Goal: Check status: Check status

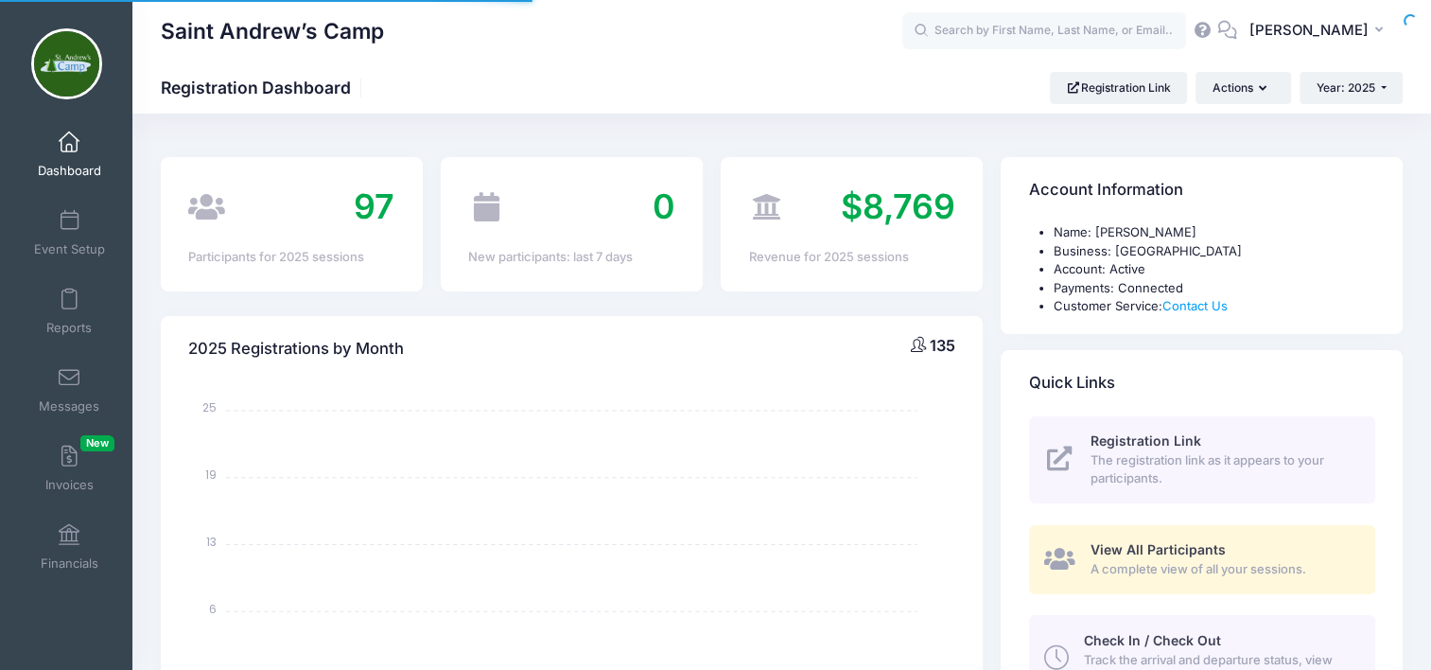
select select
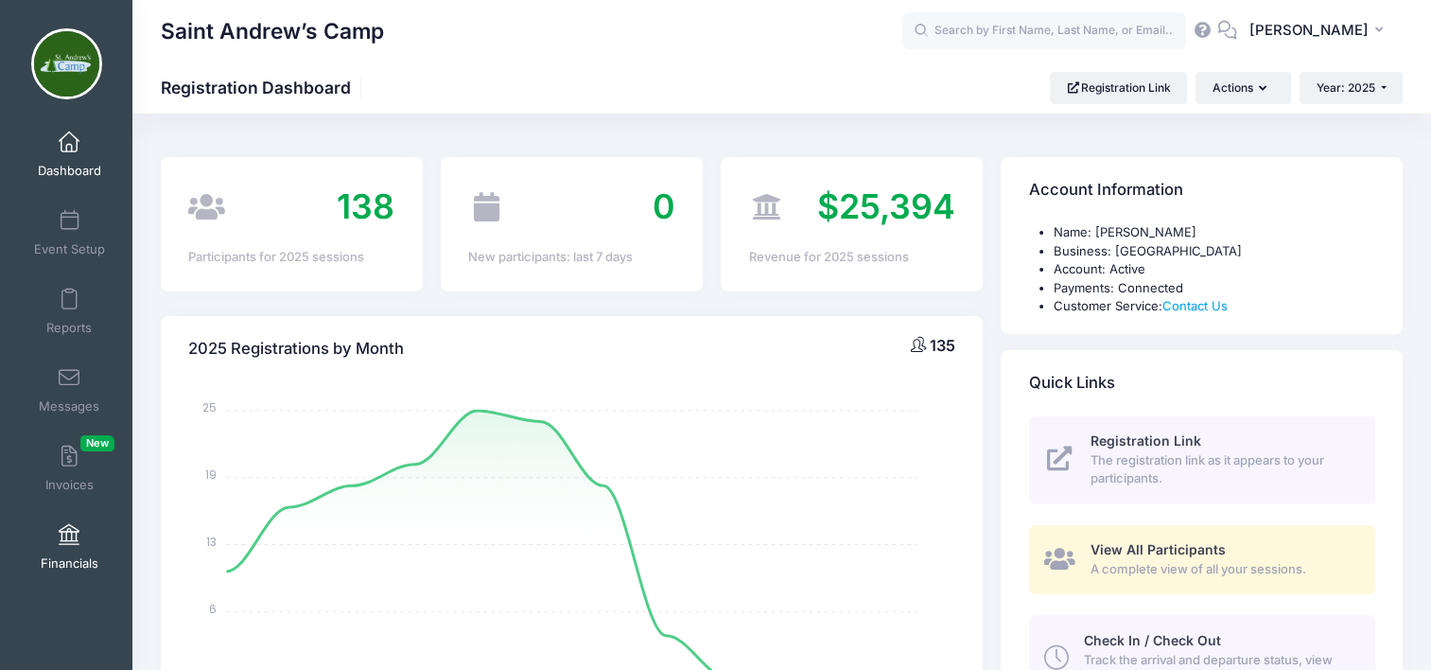
click at [69, 545] on span at bounding box center [69, 535] width 0 height 21
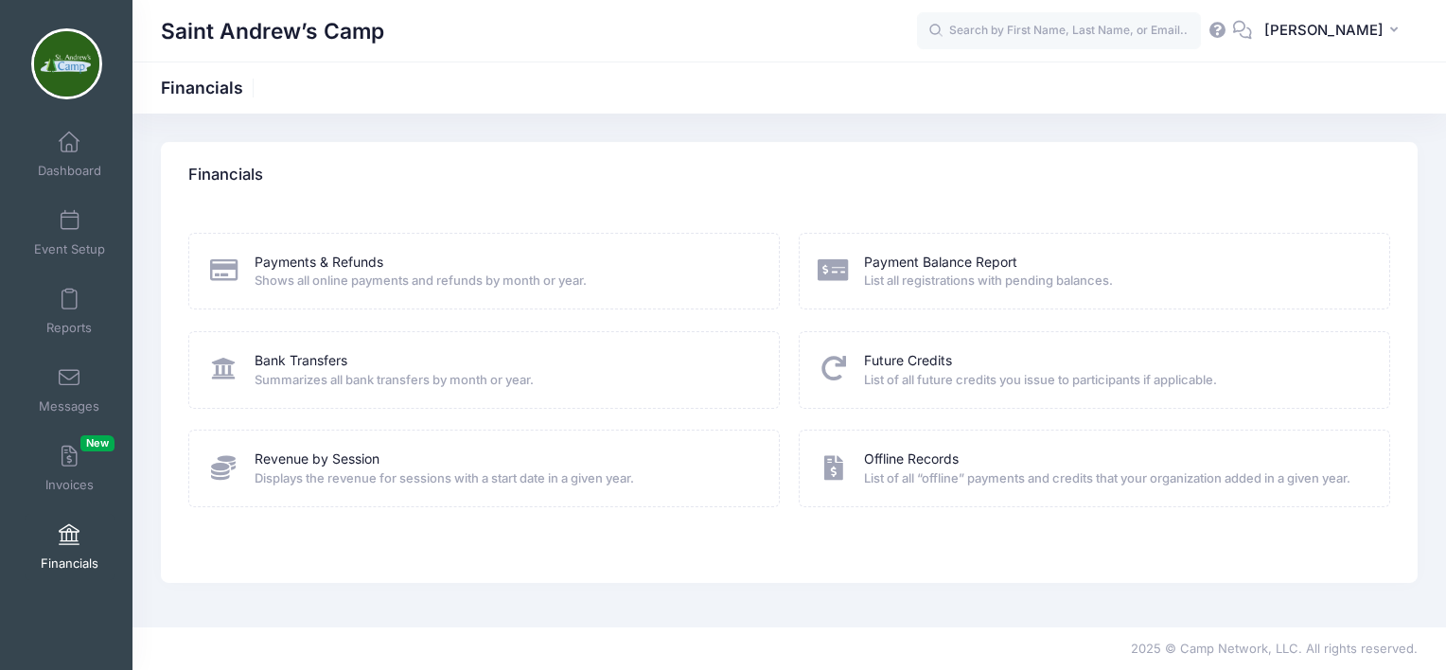
click at [422, 360] on div "Bank Transfers" at bounding box center [505, 361] width 500 height 20
click at [343, 368] on link "Bank Transfers" at bounding box center [301, 361] width 93 height 20
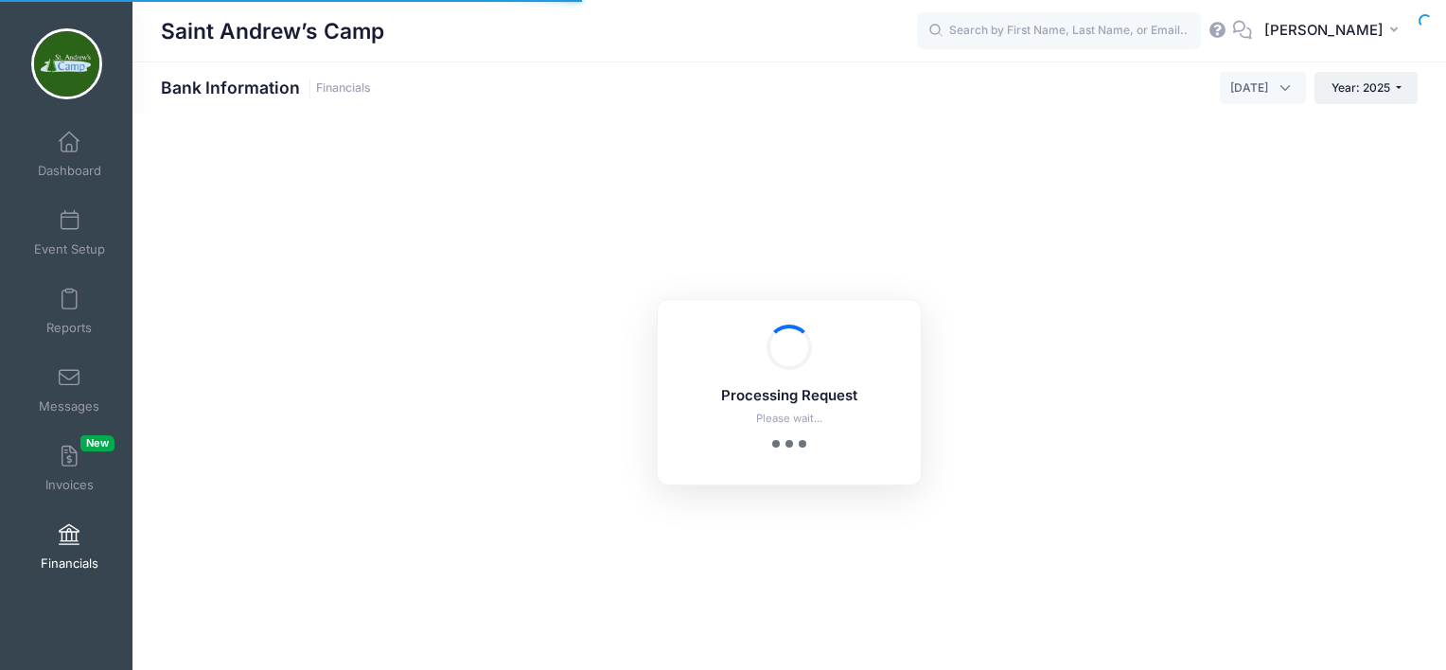
select select "10"
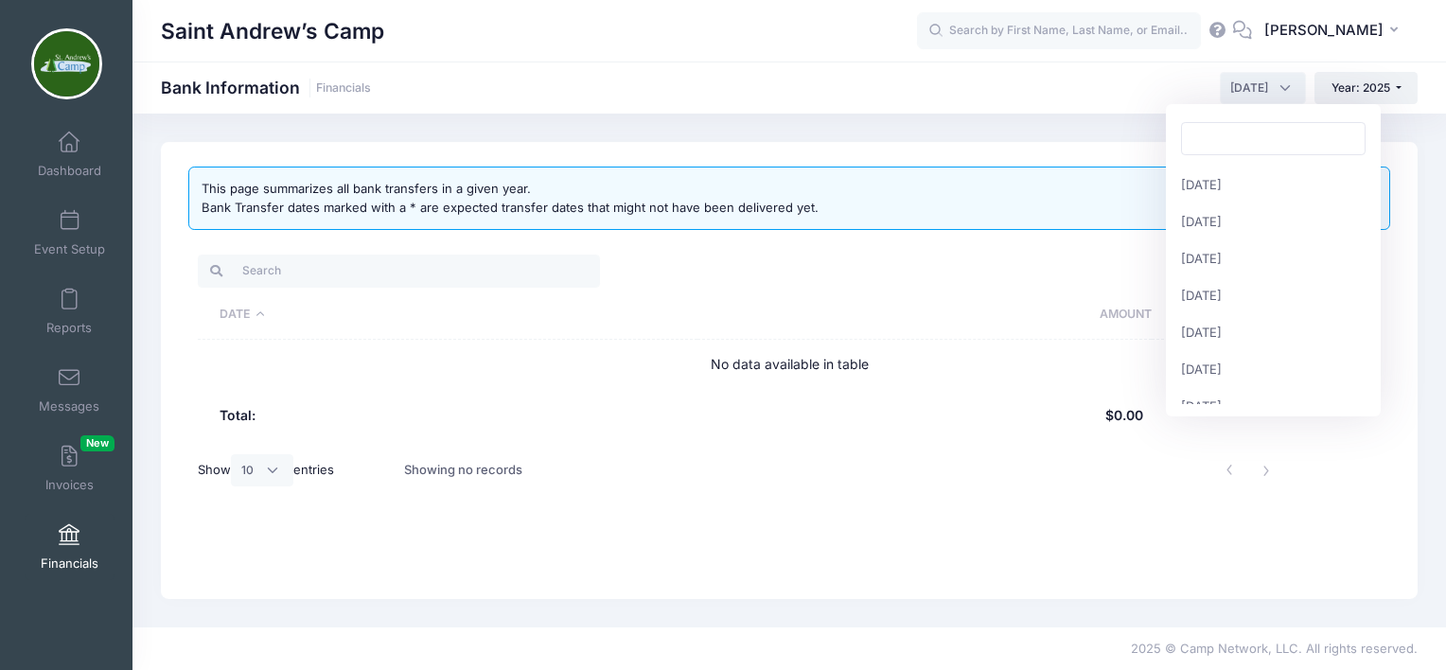
click at [1283, 83] on span "[DATE]" at bounding box center [1263, 88] width 86 height 32
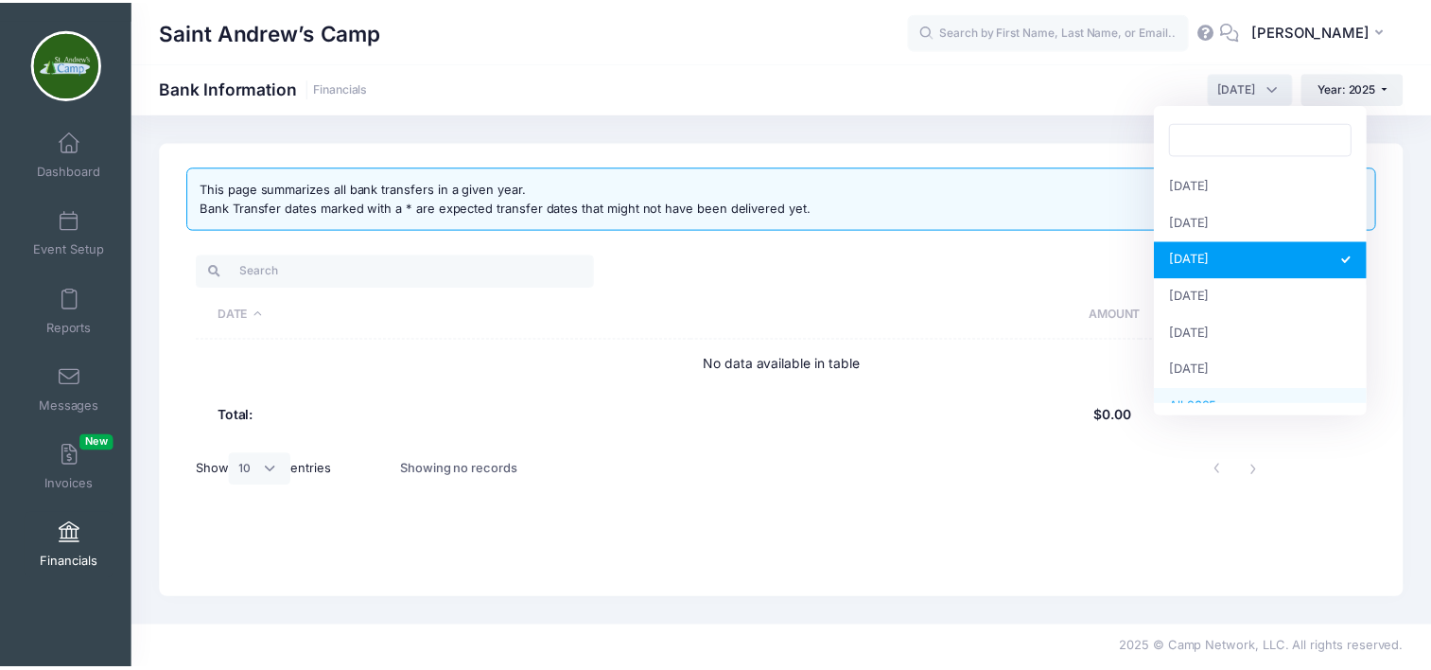
scroll to position [242, 0]
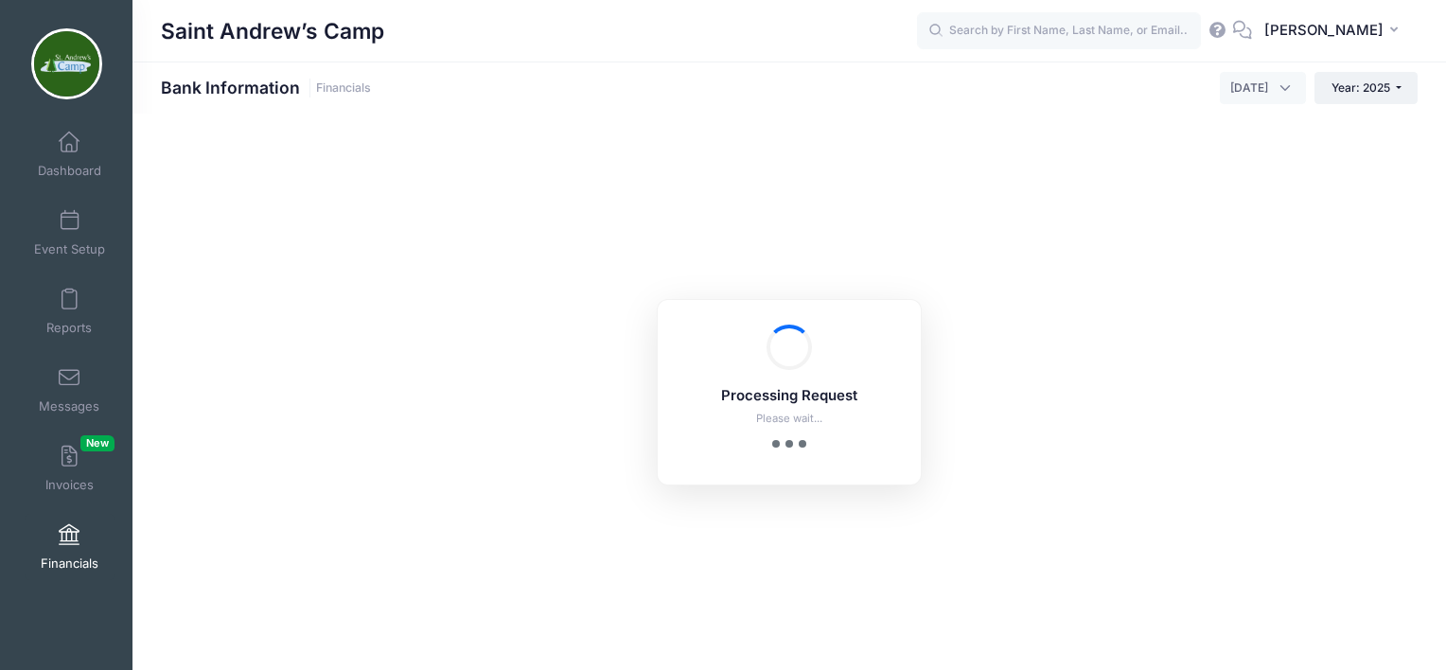
click at [1355, 170] on body "Processing Request Please wait... Processing Request Please wait... Processing …" at bounding box center [723, 335] width 1446 height 670
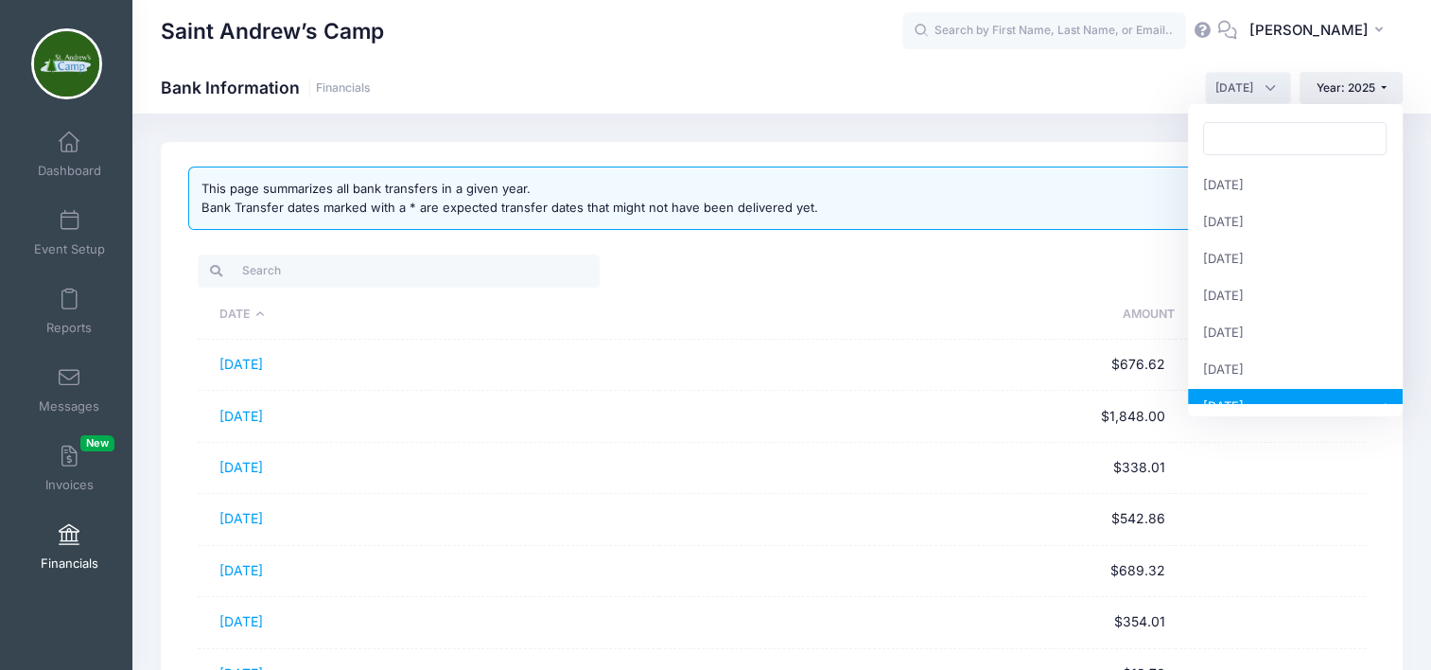
click at [1264, 82] on span "[DATE]" at bounding box center [1248, 88] width 86 height 32
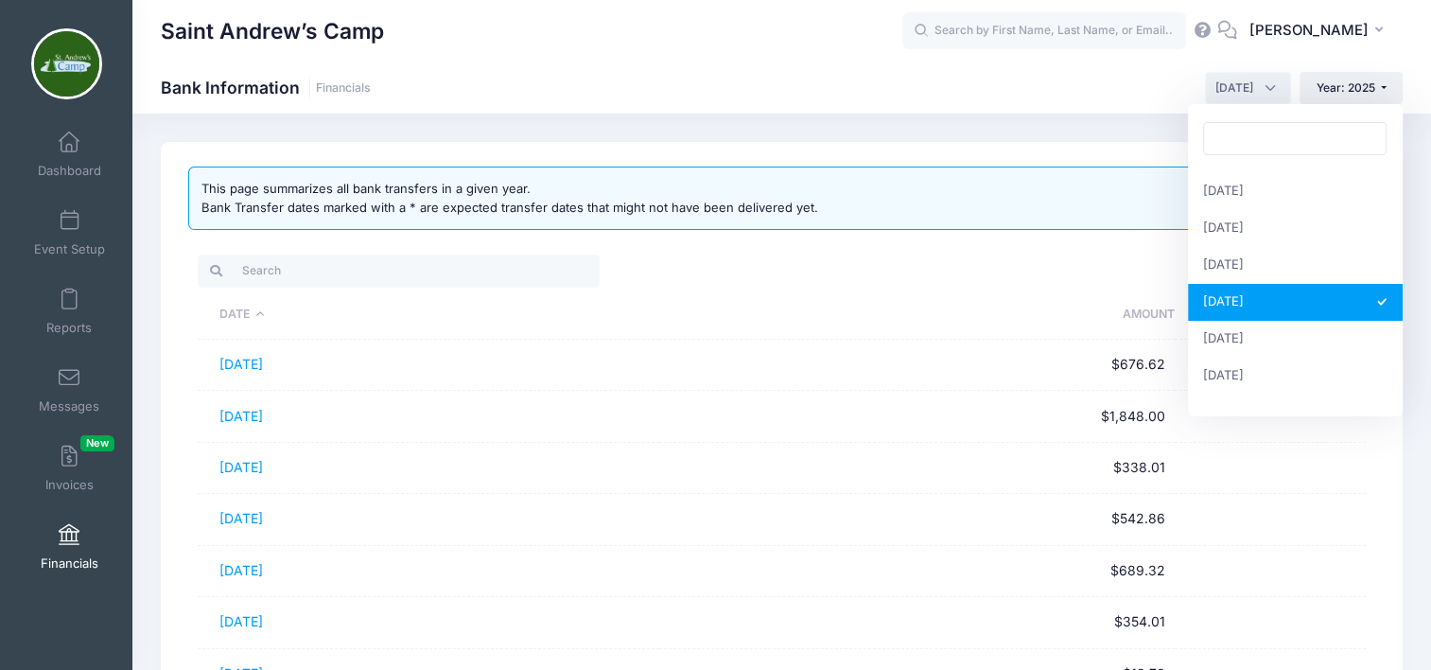
scroll to position [0, 0]
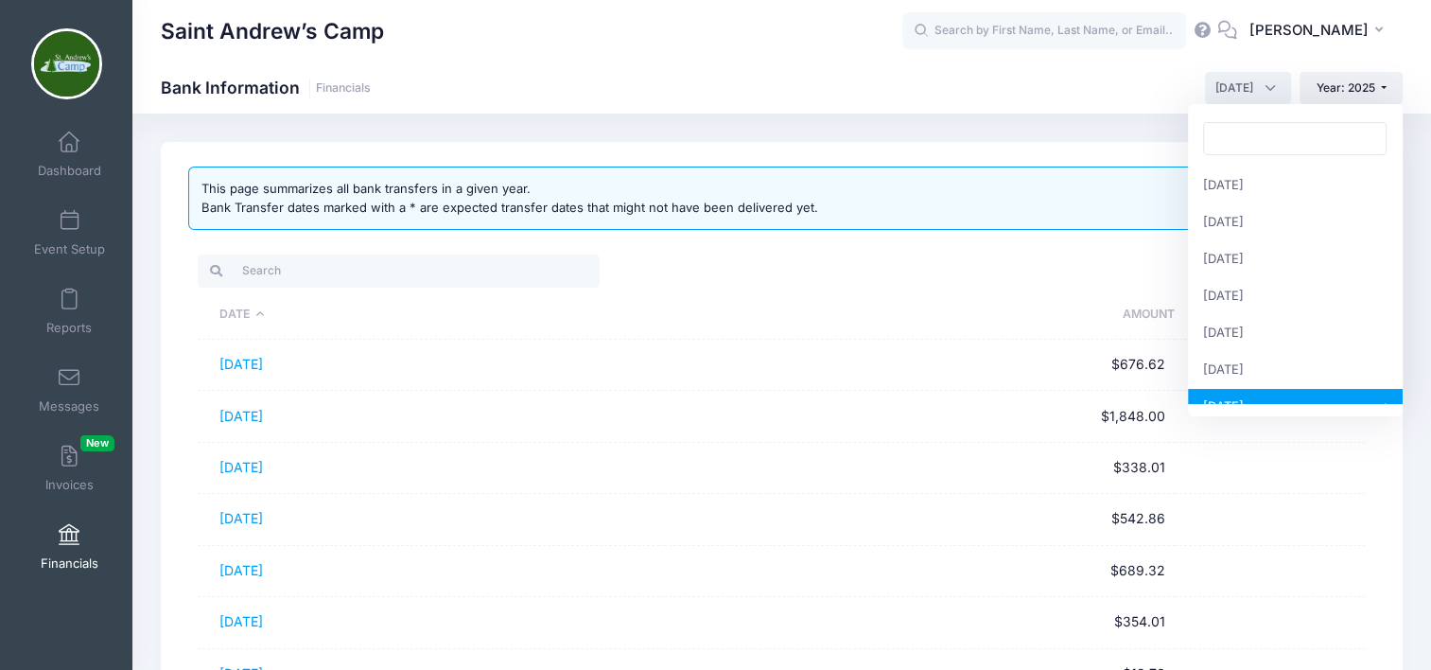
select select "3"
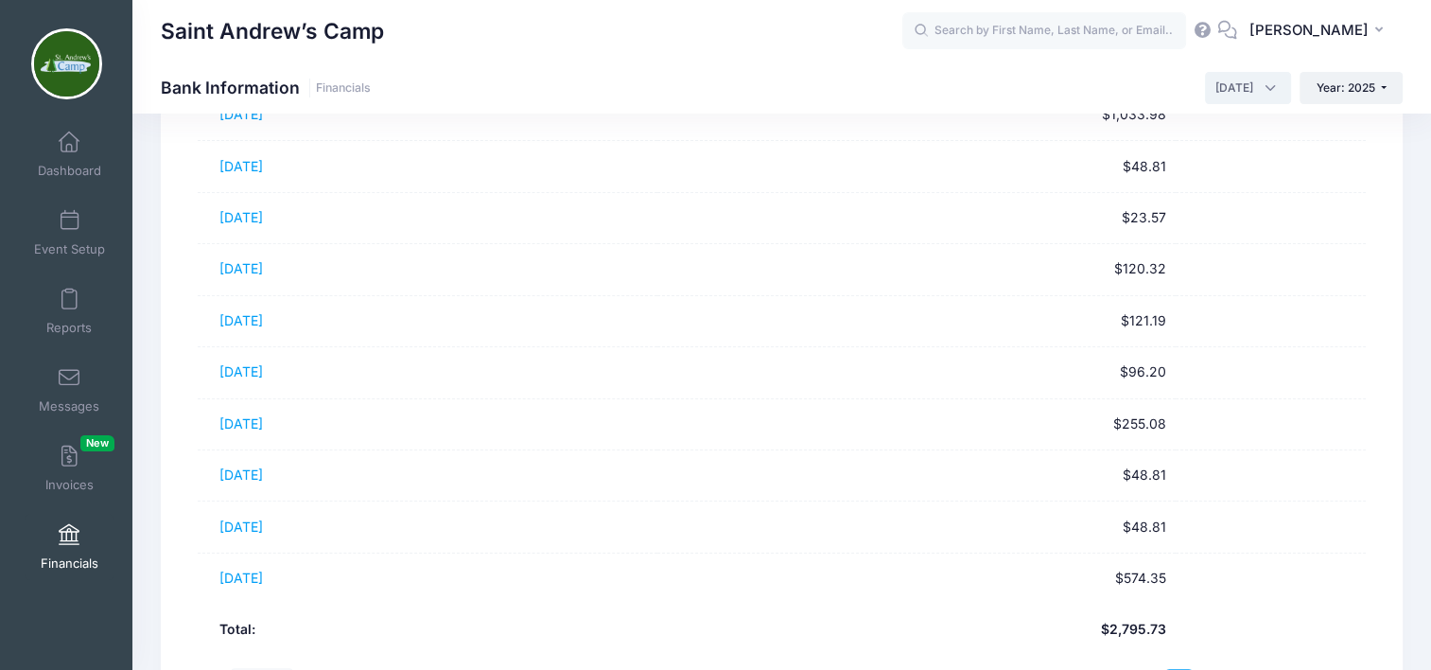
scroll to position [291, 0]
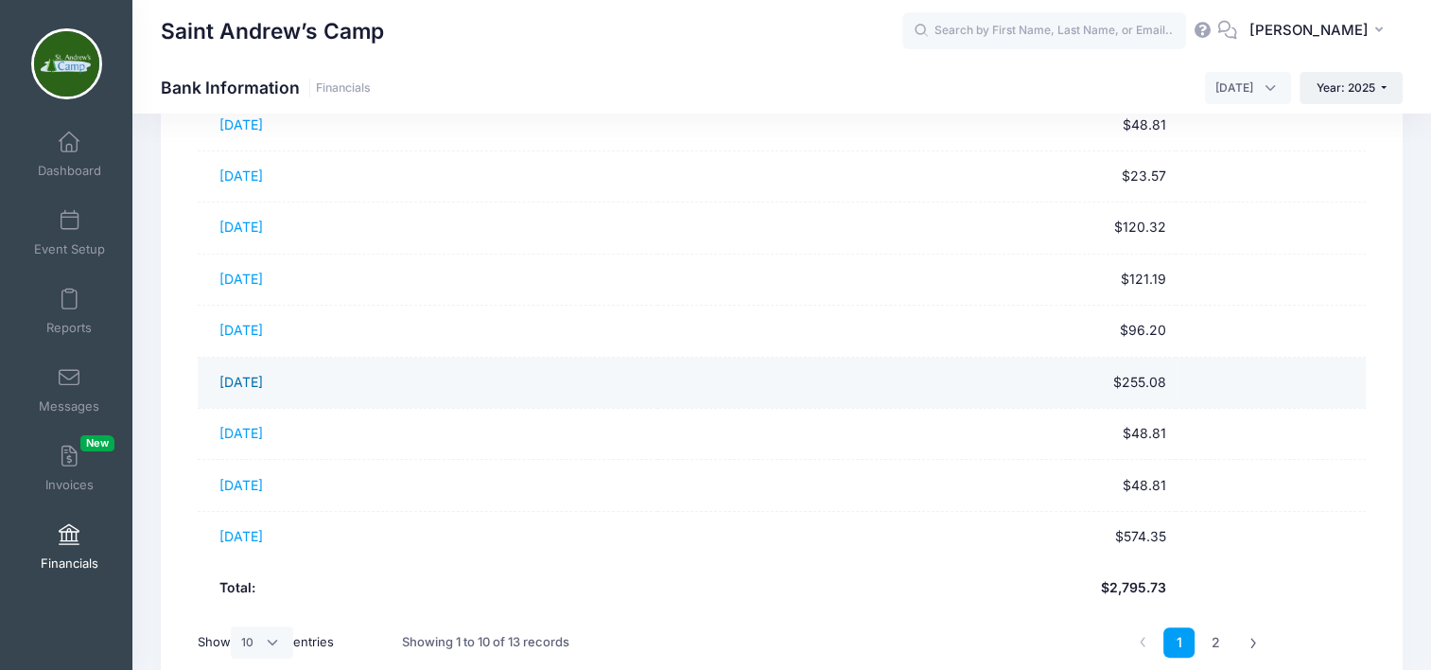
click at [252, 377] on link "[DATE]" at bounding box center [241, 382] width 44 height 16
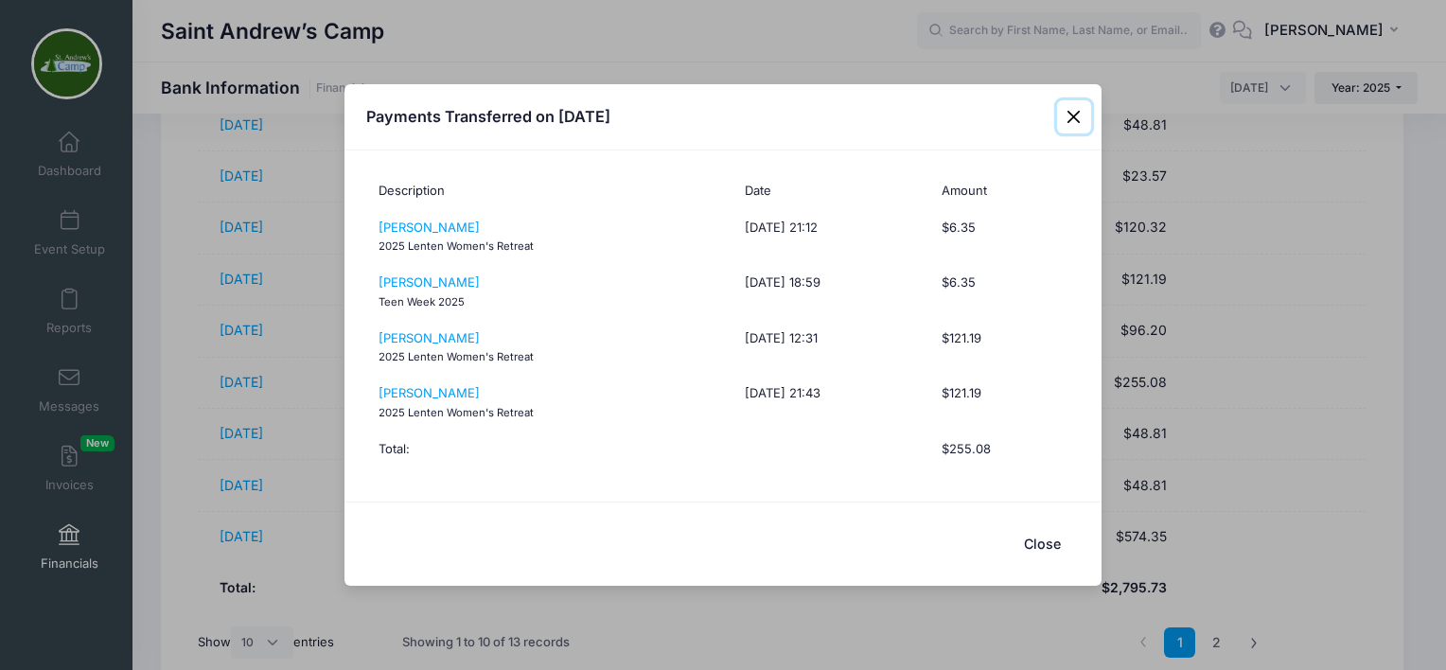
click at [1071, 121] on button "Close" at bounding box center [1074, 117] width 34 height 34
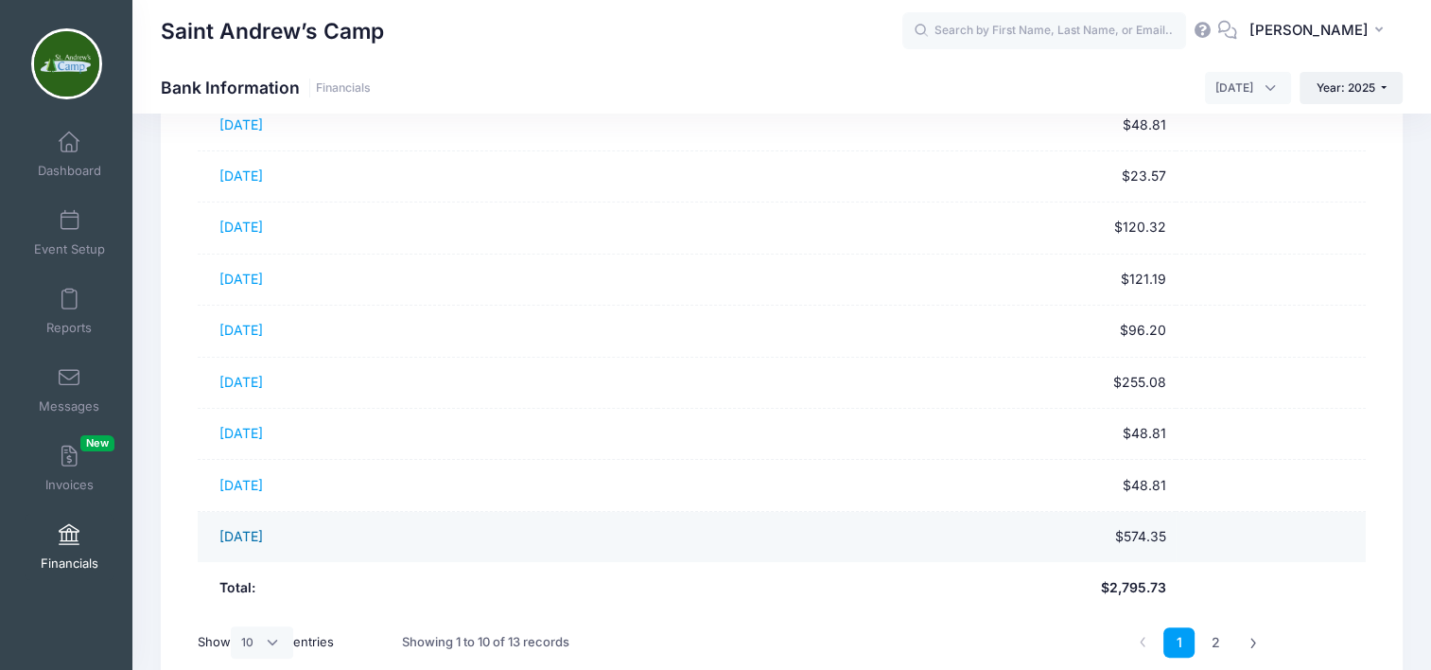
click at [263, 535] on link "[DATE]" at bounding box center [241, 536] width 44 height 16
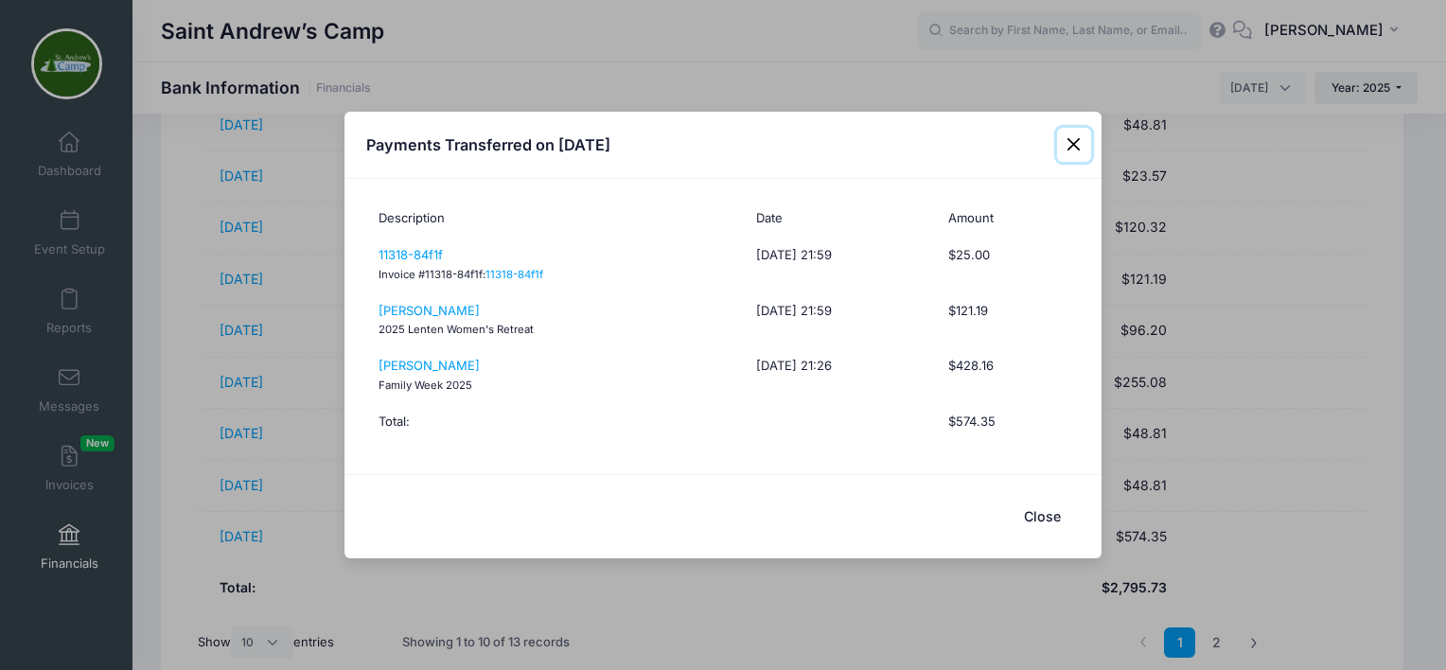
click at [1075, 143] on button "Close" at bounding box center [1074, 145] width 34 height 34
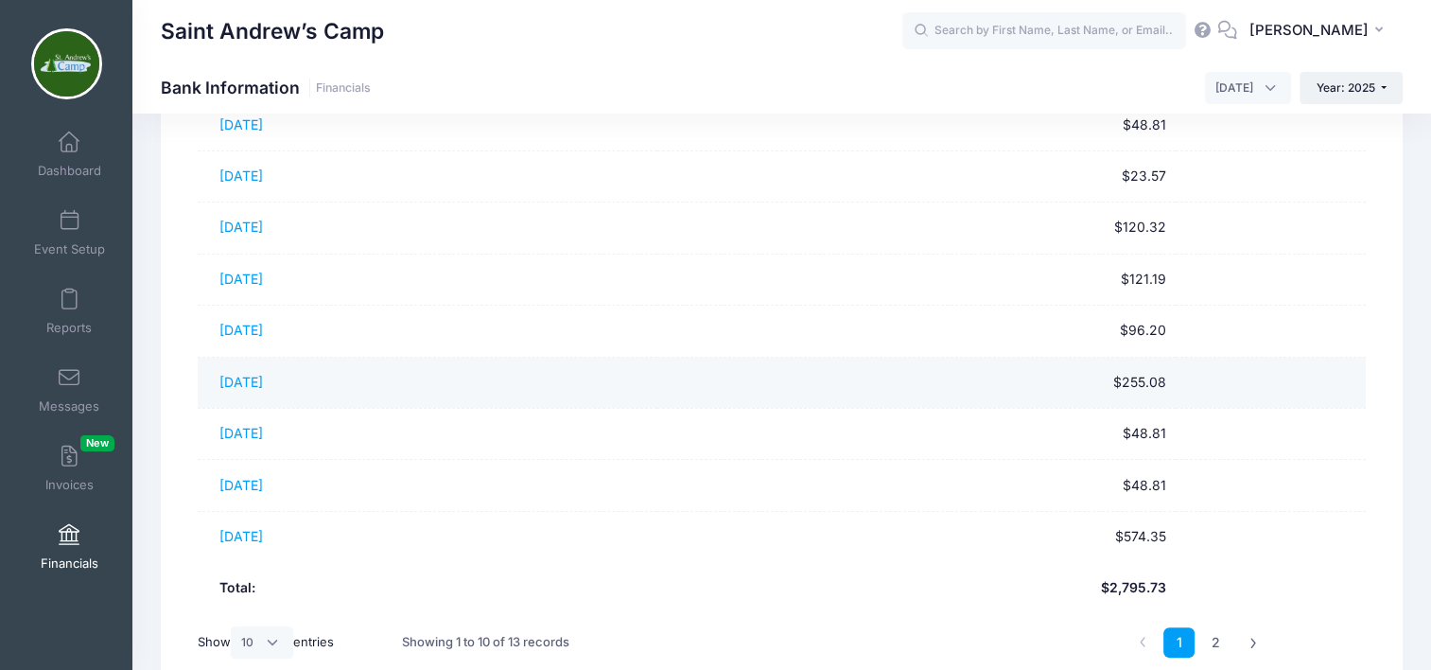
scroll to position [396, 0]
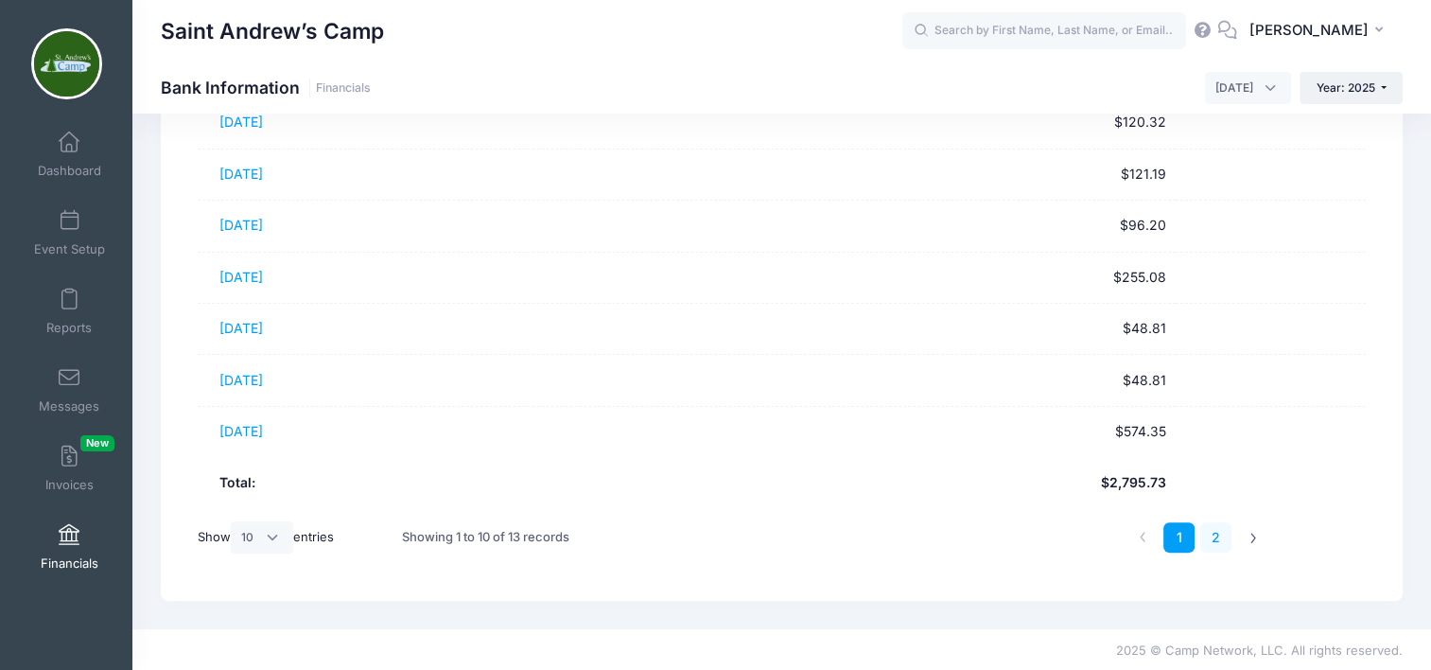
click at [1212, 532] on link "2" at bounding box center [1216, 537] width 31 height 31
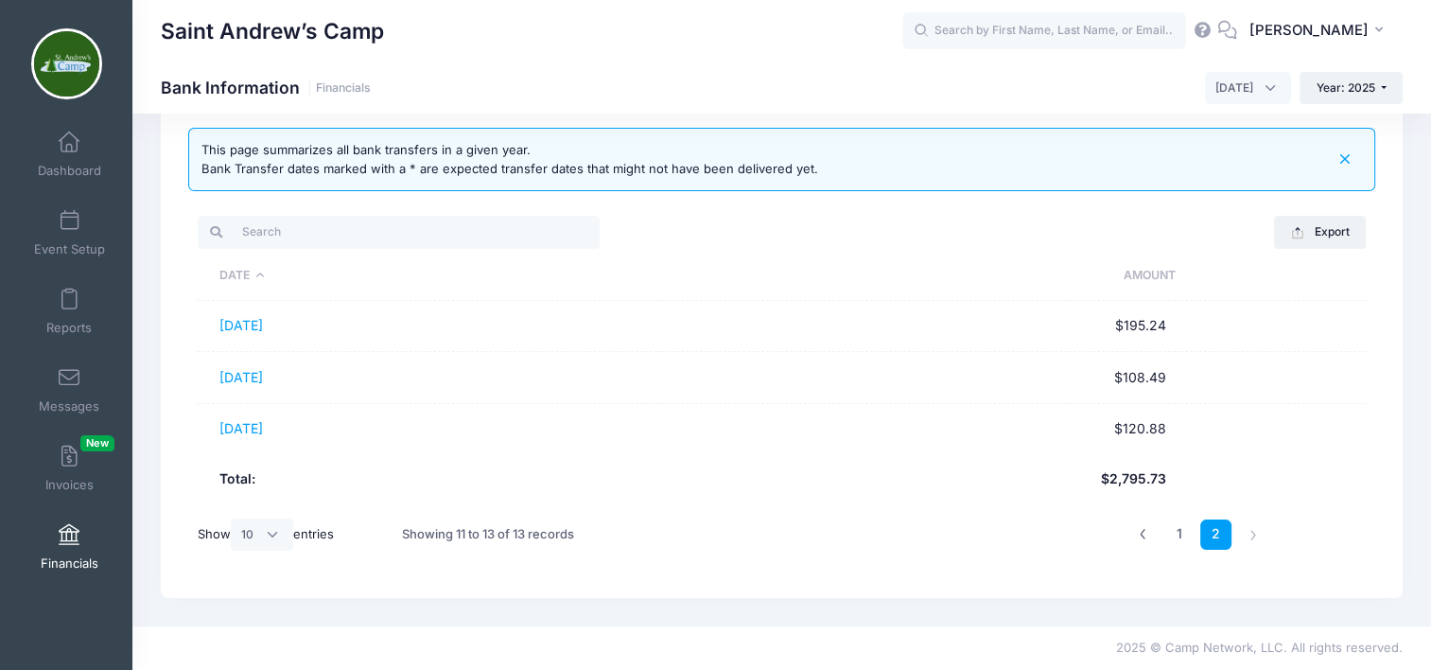
scroll to position [38, 0]
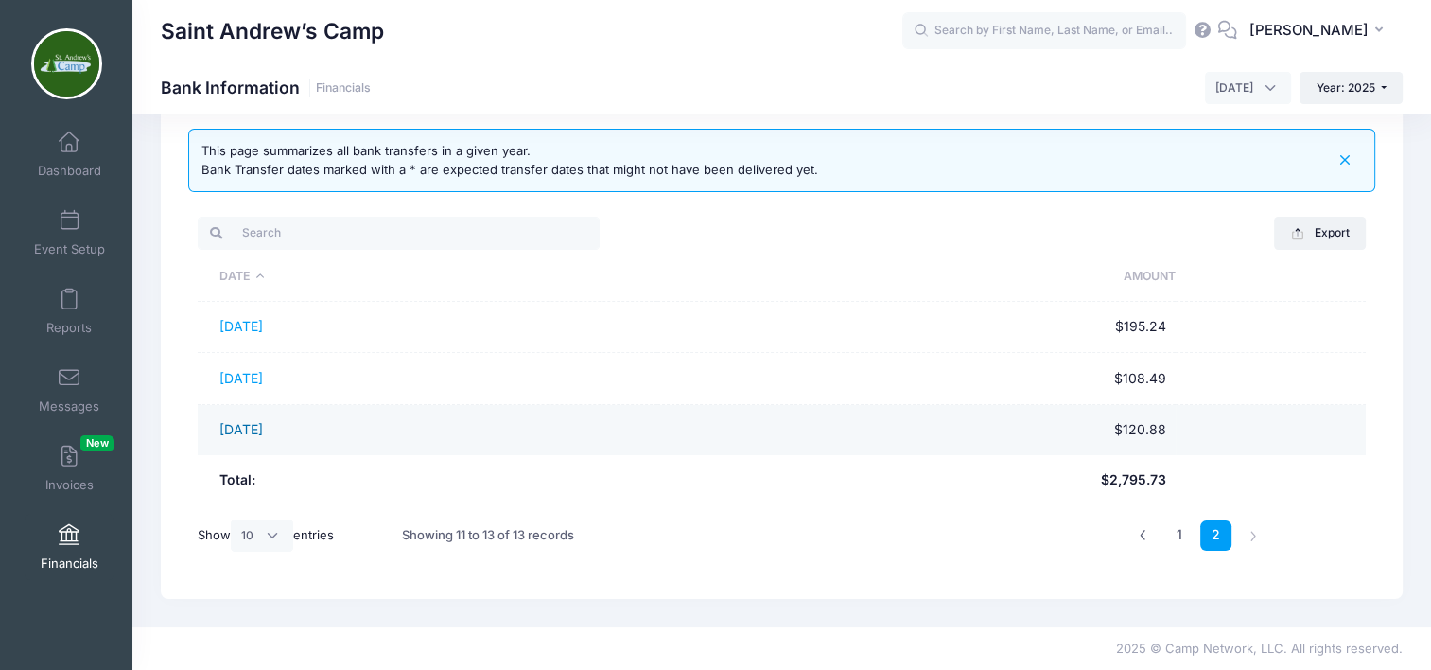
click at [263, 430] on link "[DATE]" at bounding box center [241, 429] width 44 height 16
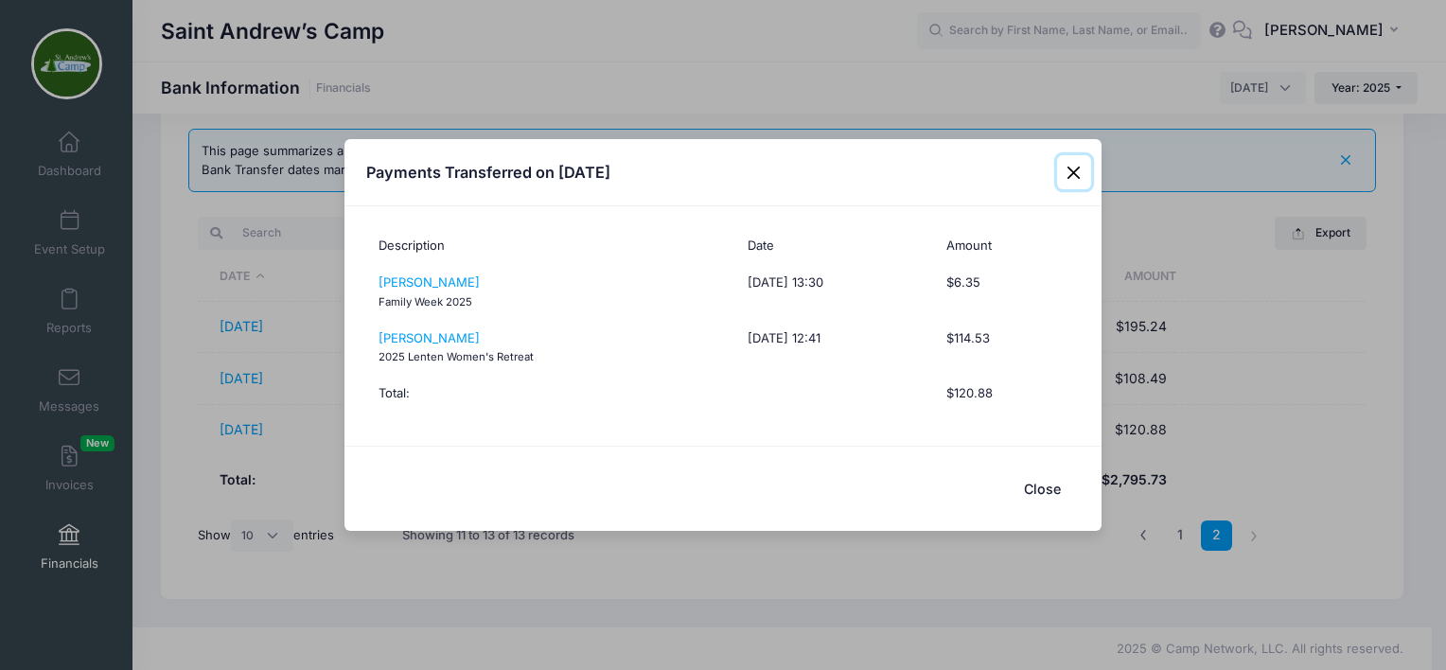
click at [1071, 167] on button "Close" at bounding box center [1074, 172] width 34 height 34
